Goal: Navigation & Orientation: Find specific page/section

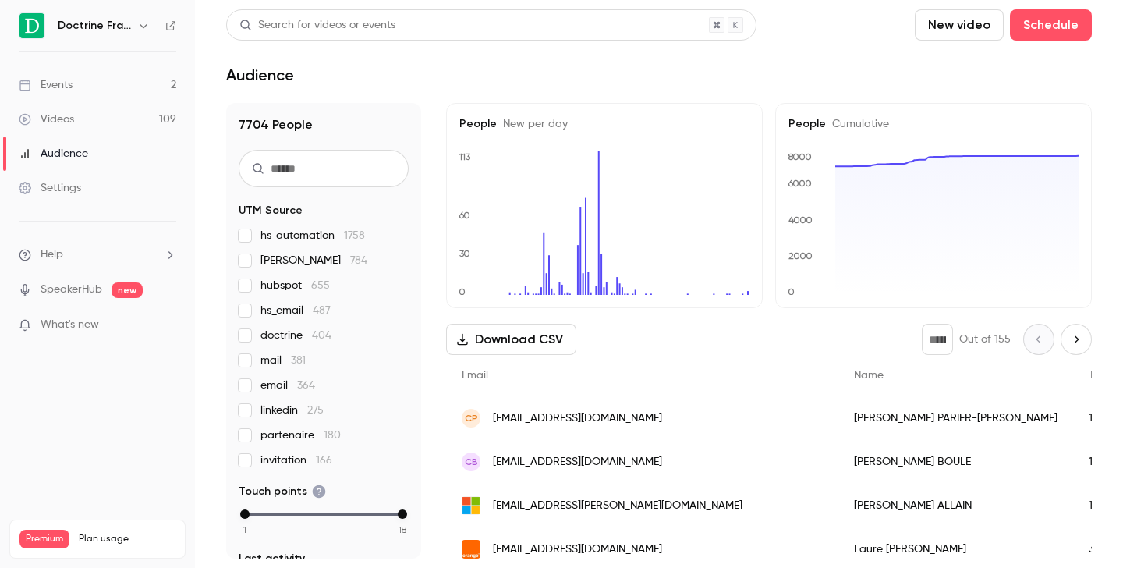
click at [144, 30] on icon "button" at bounding box center [143, 25] width 12 height 12
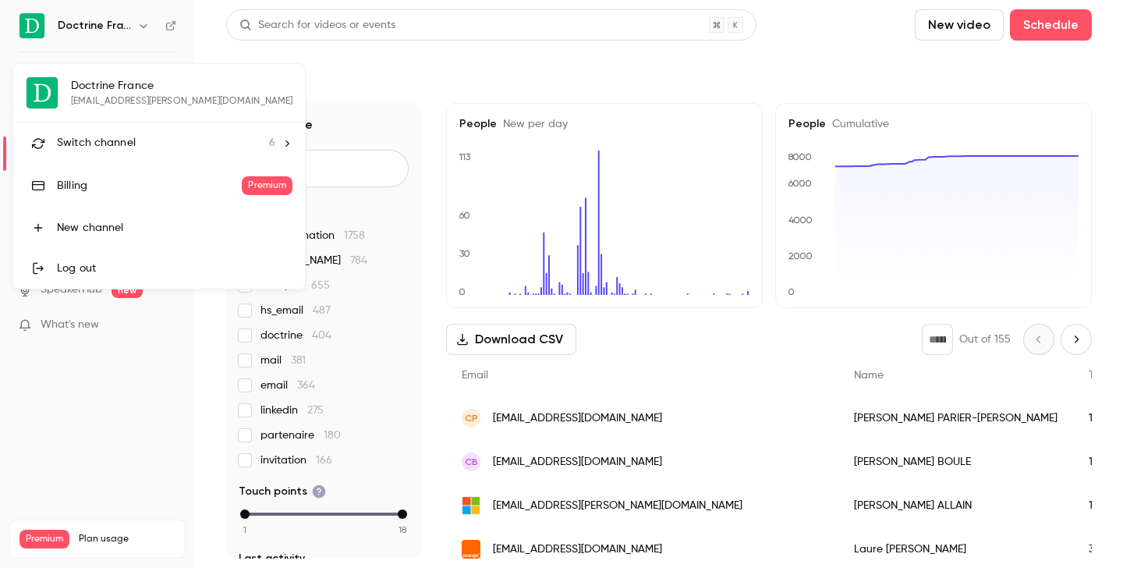
click at [136, 144] on div "Switch channel 6" at bounding box center [166, 143] width 218 height 16
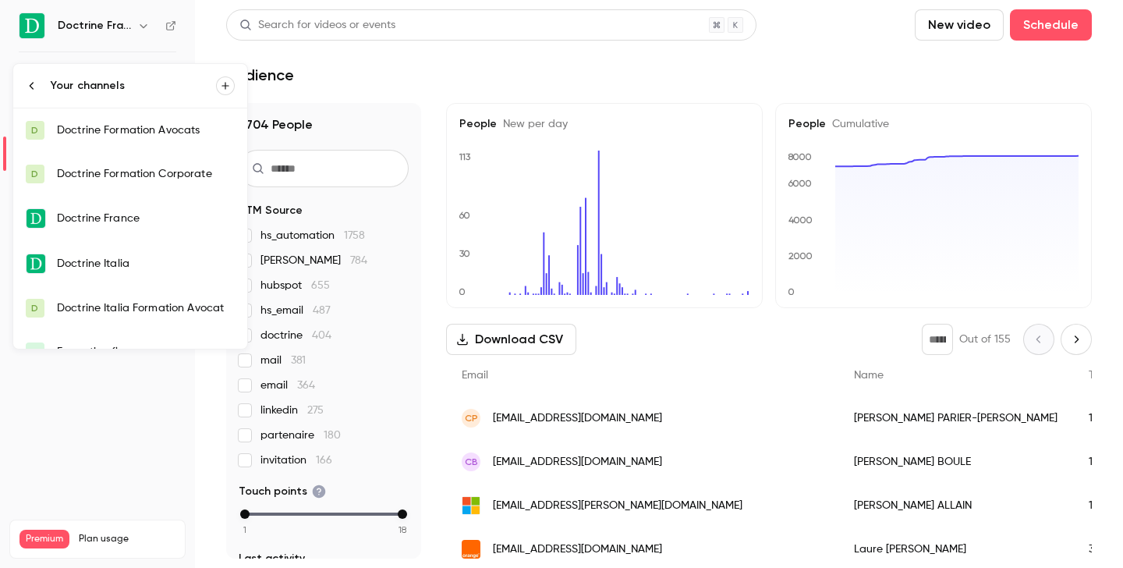
click at [147, 140] on link "D Doctrine Formation Avocats" at bounding box center [130, 130] width 234 height 44
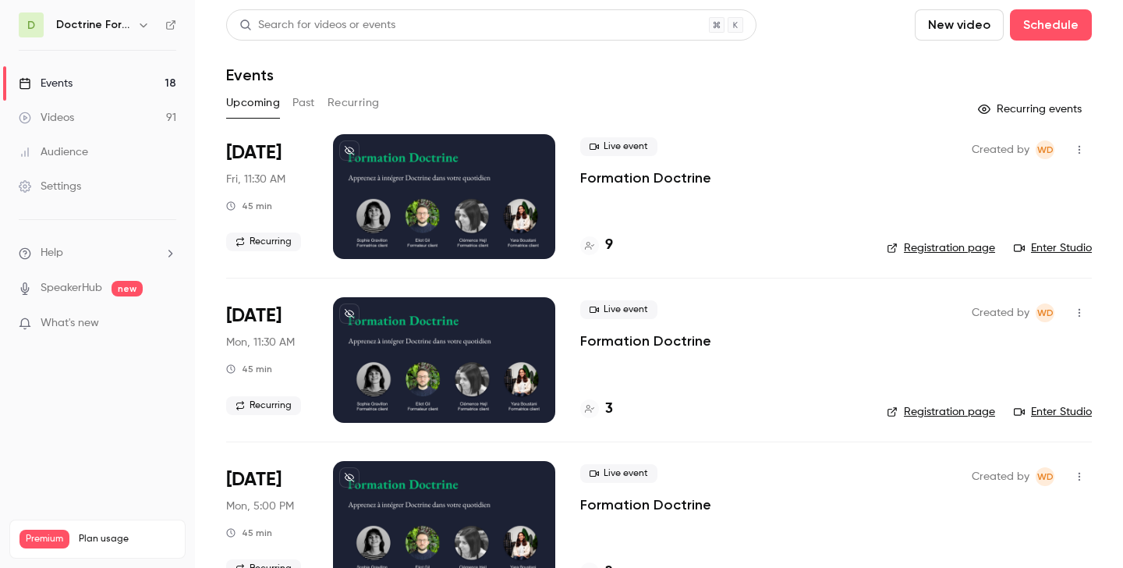
click at [144, 25] on icon "button" at bounding box center [143, 25] width 12 height 12
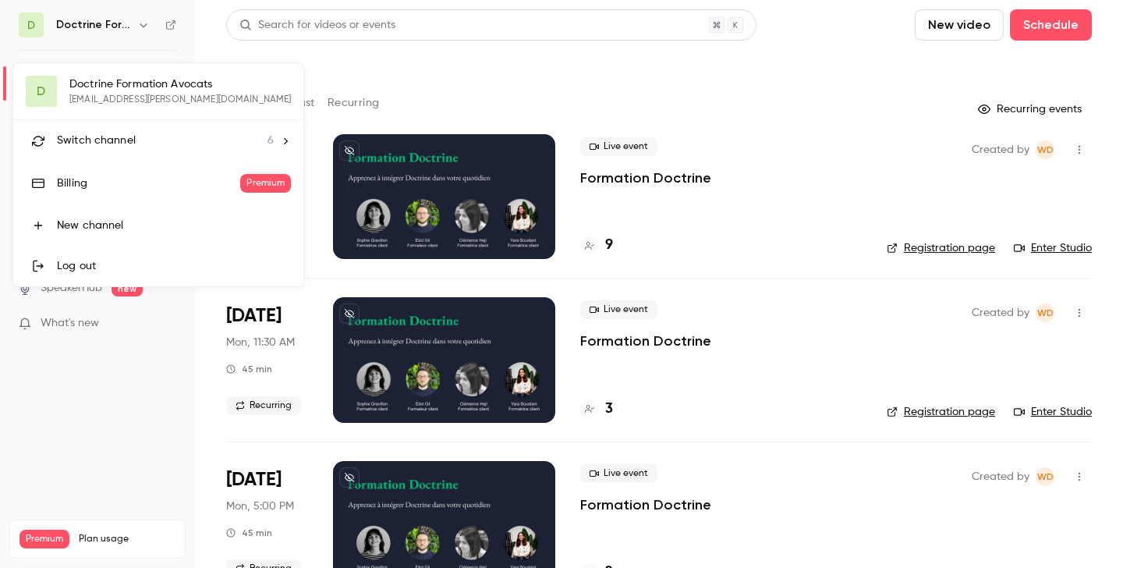
click at [126, 141] on span "Switch channel" at bounding box center [96, 141] width 79 height 16
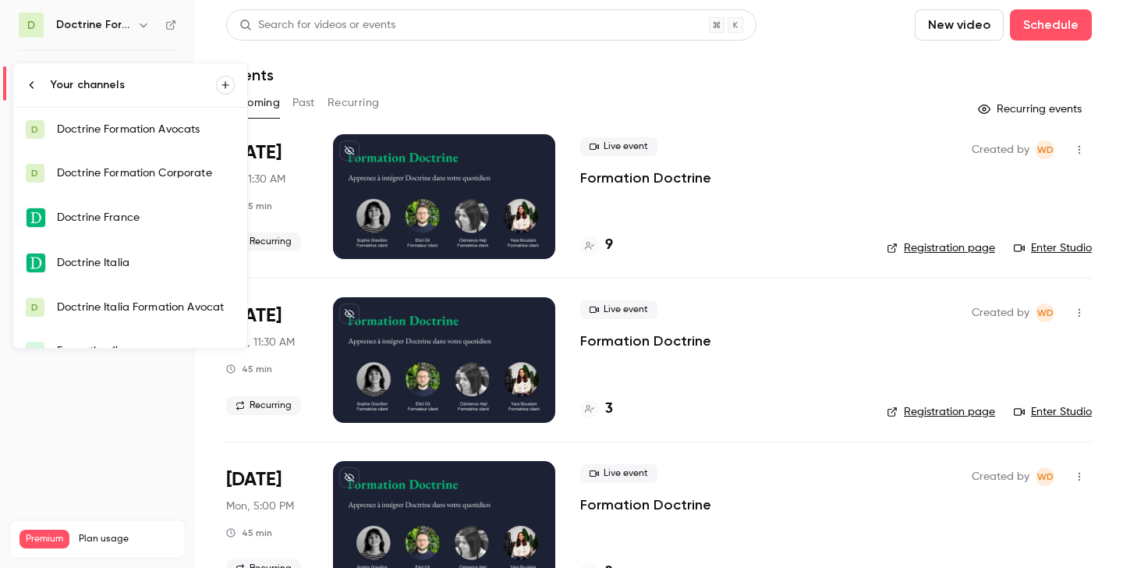
scroll to position [25, 0]
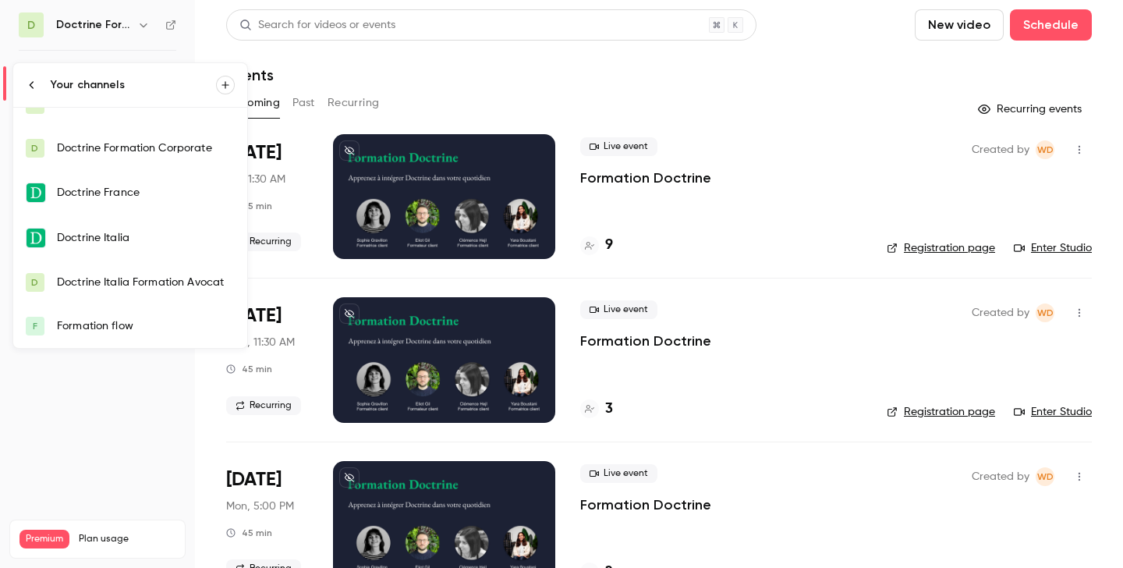
click at [108, 335] on link "F Formation flow" at bounding box center [130, 326] width 234 height 44
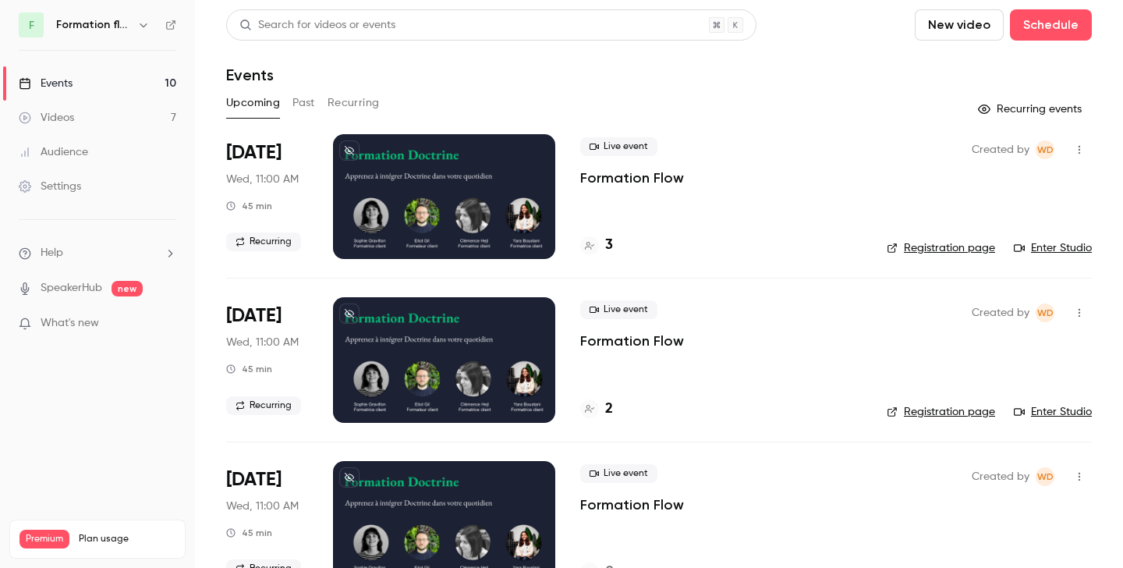
click at [1048, 243] on link "Enter Studio" at bounding box center [1053, 248] width 78 height 16
